Goal: Information Seeking & Learning: Learn about a topic

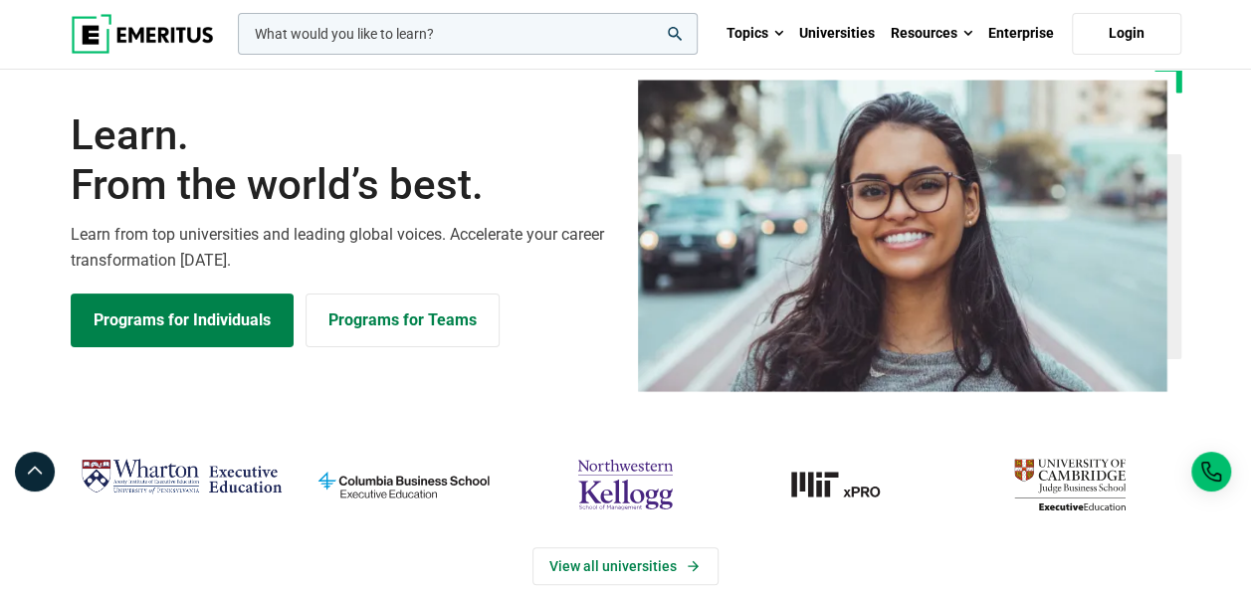
scroll to position [54, 0]
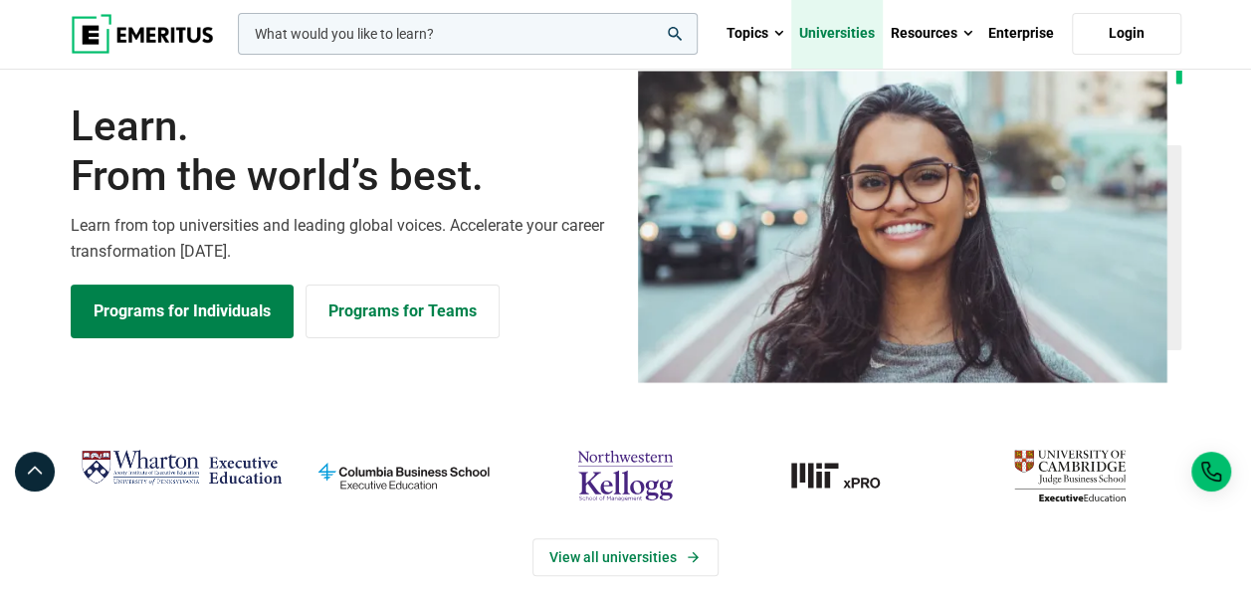
click at [829, 41] on link "Universities" at bounding box center [837, 34] width 92 height 70
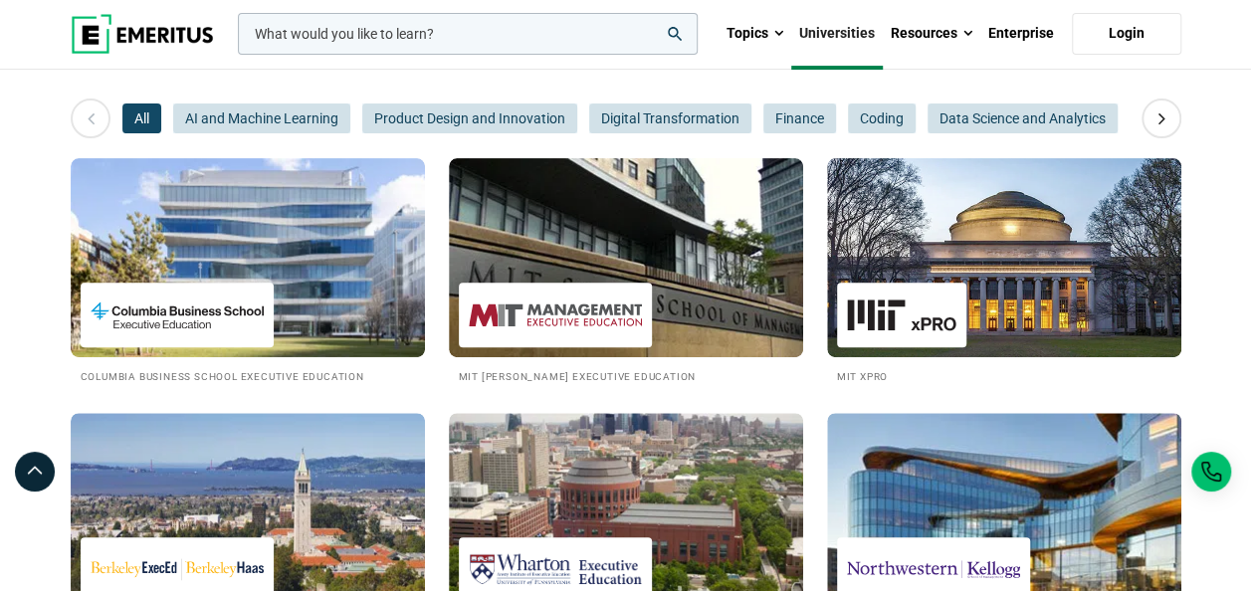
scroll to position [279, 0]
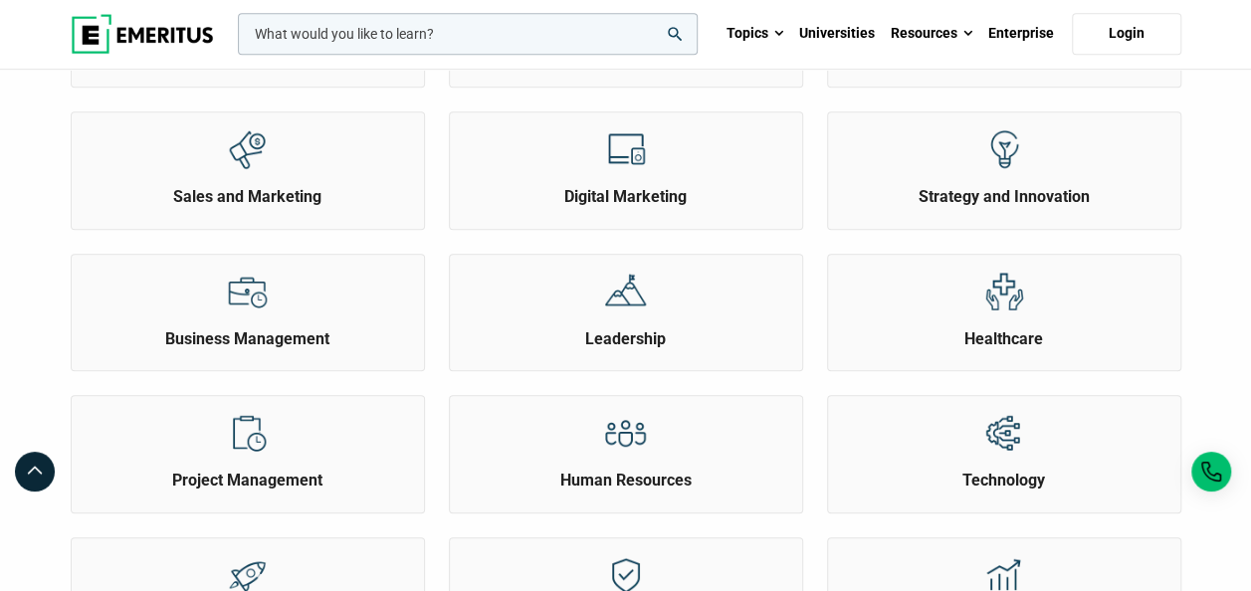
scroll to position [542, 0]
click at [695, 332] on h2 "Leadership" at bounding box center [626, 339] width 342 height 22
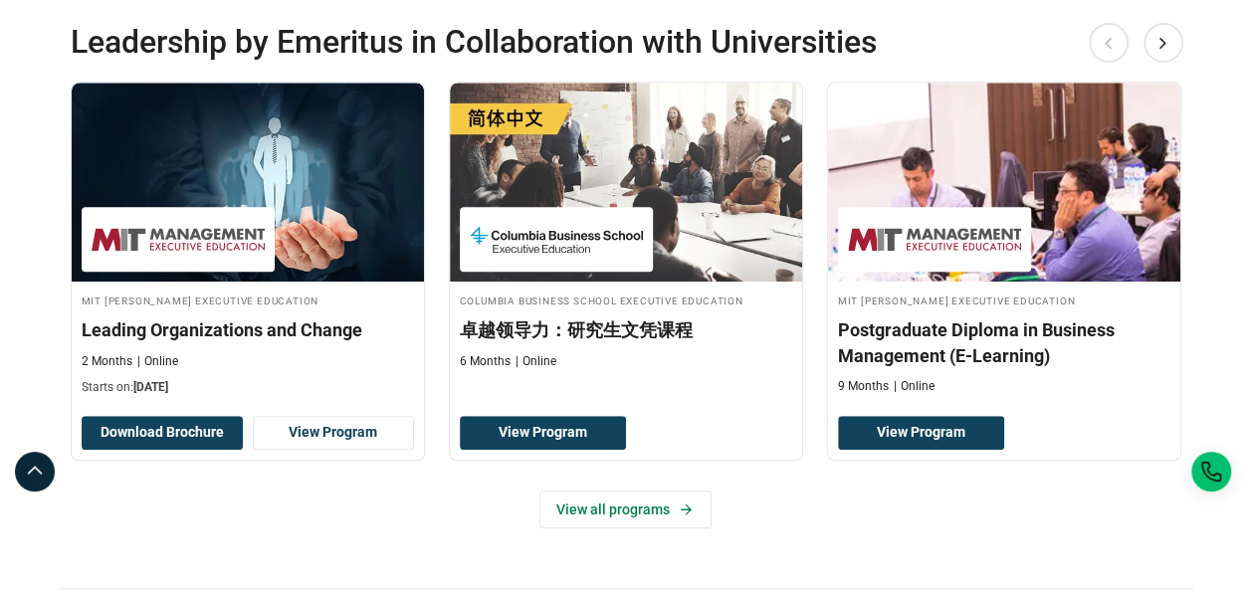
scroll to position [453, 0]
